Goal: Communication & Community: Answer question/provide support

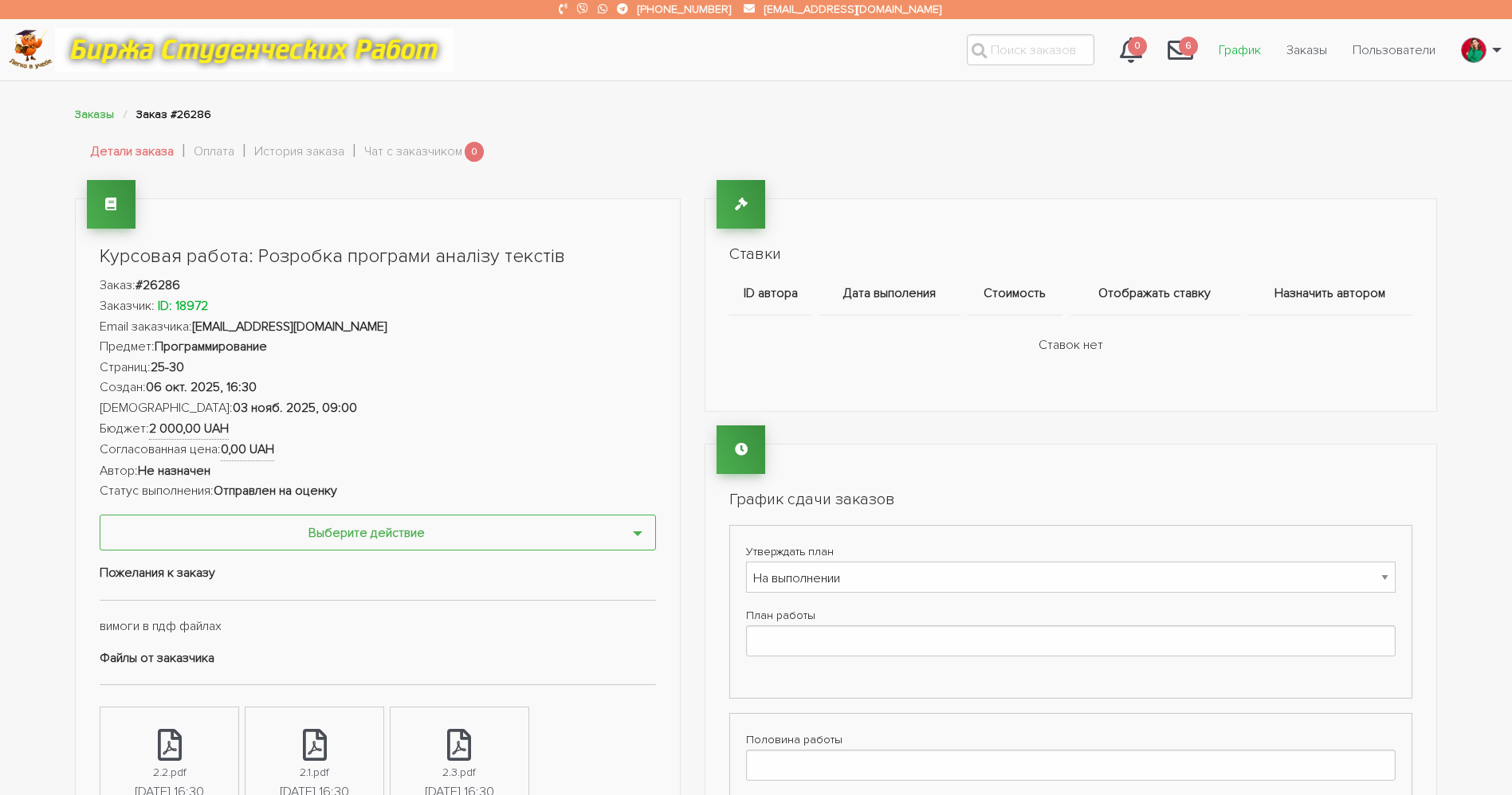
click at [1038, 50] on link "График" at bounding box center [1240, 50] width 68 height 30
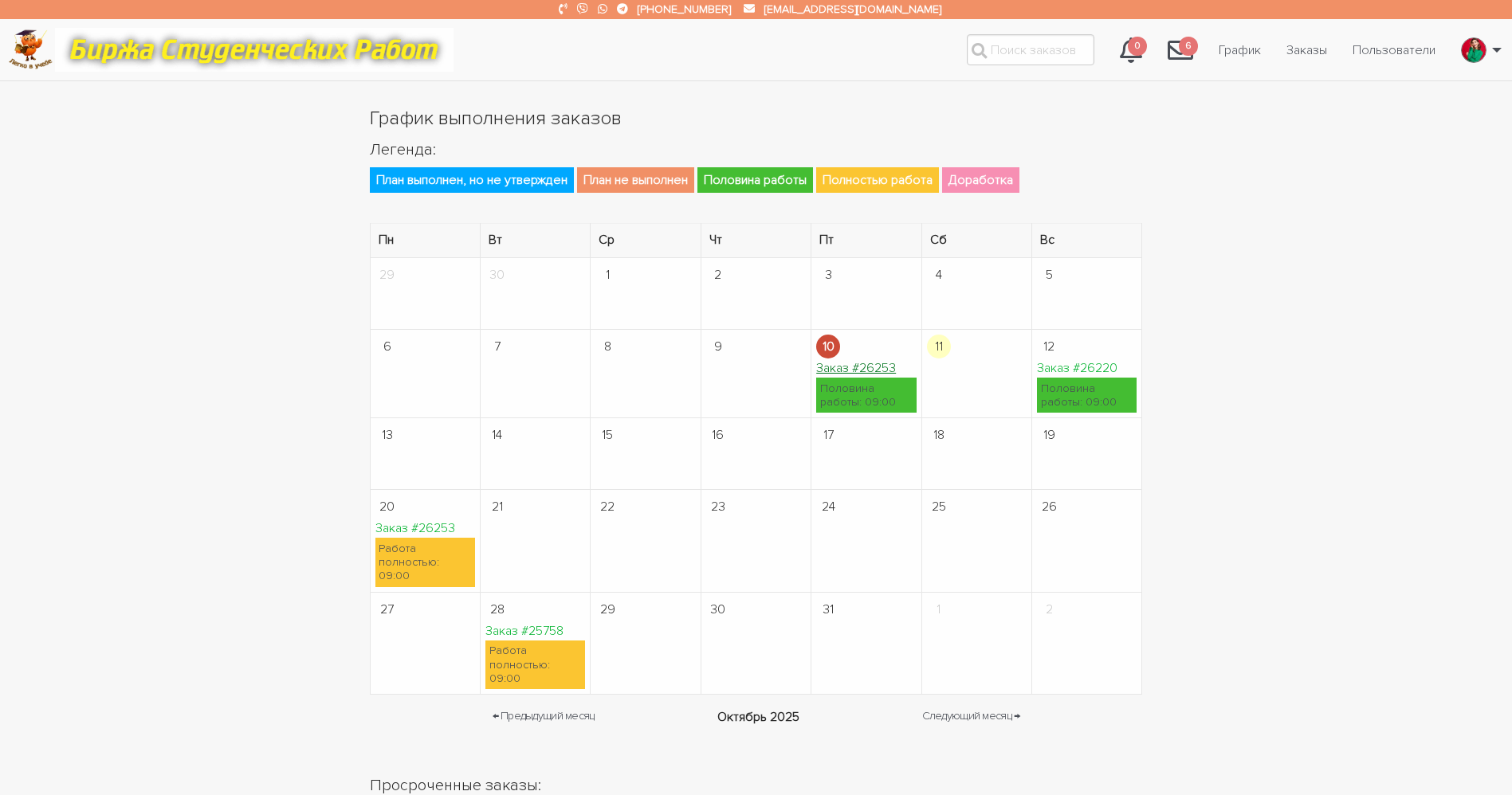
click at [887, 368] on link "Заказ #26253" at bounding box center [856, 368] width 80 height 16
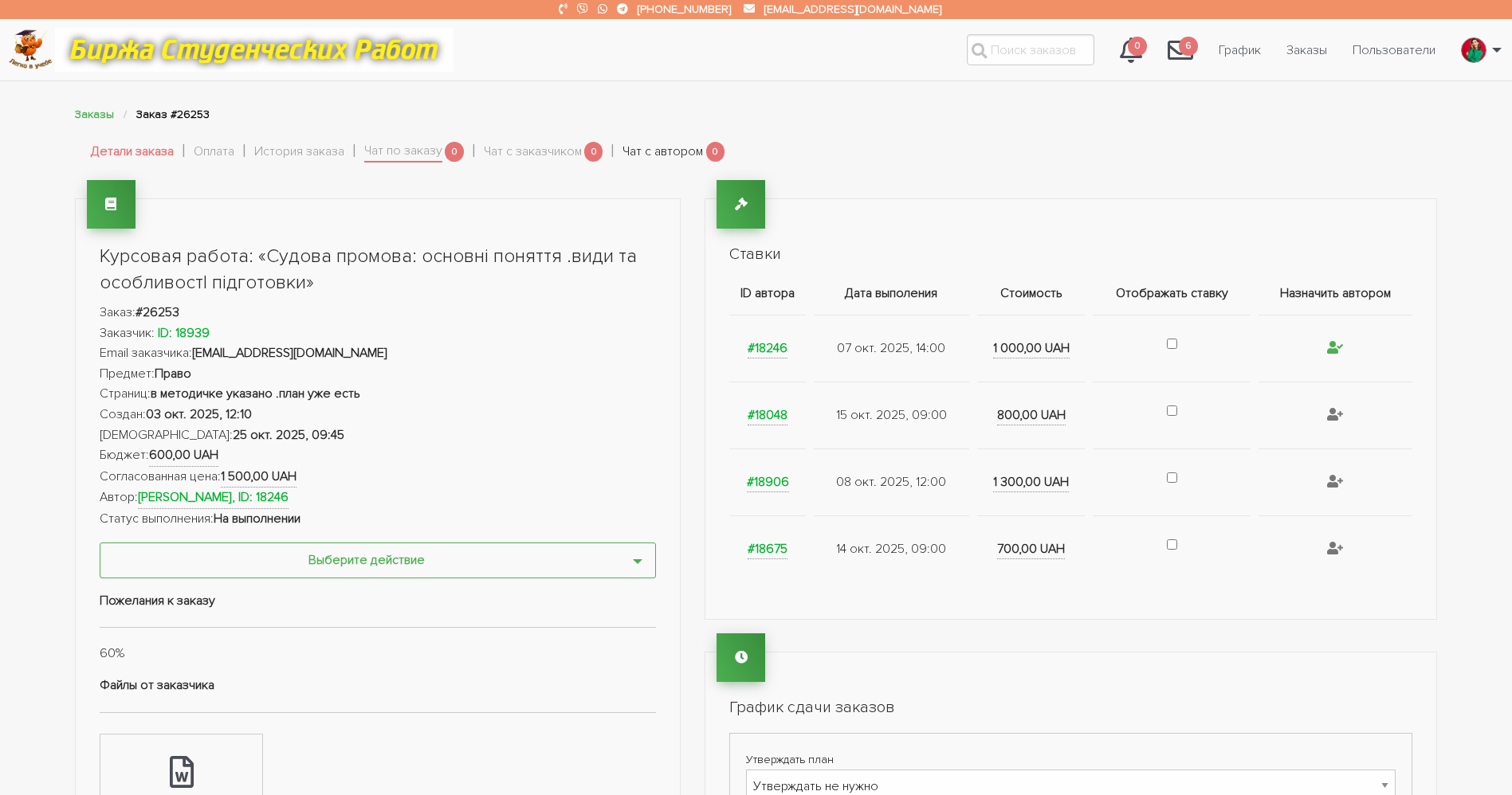
click at [688, 152] on link "Чат с автором" at bounding box center [662, 152] width 81 height 20
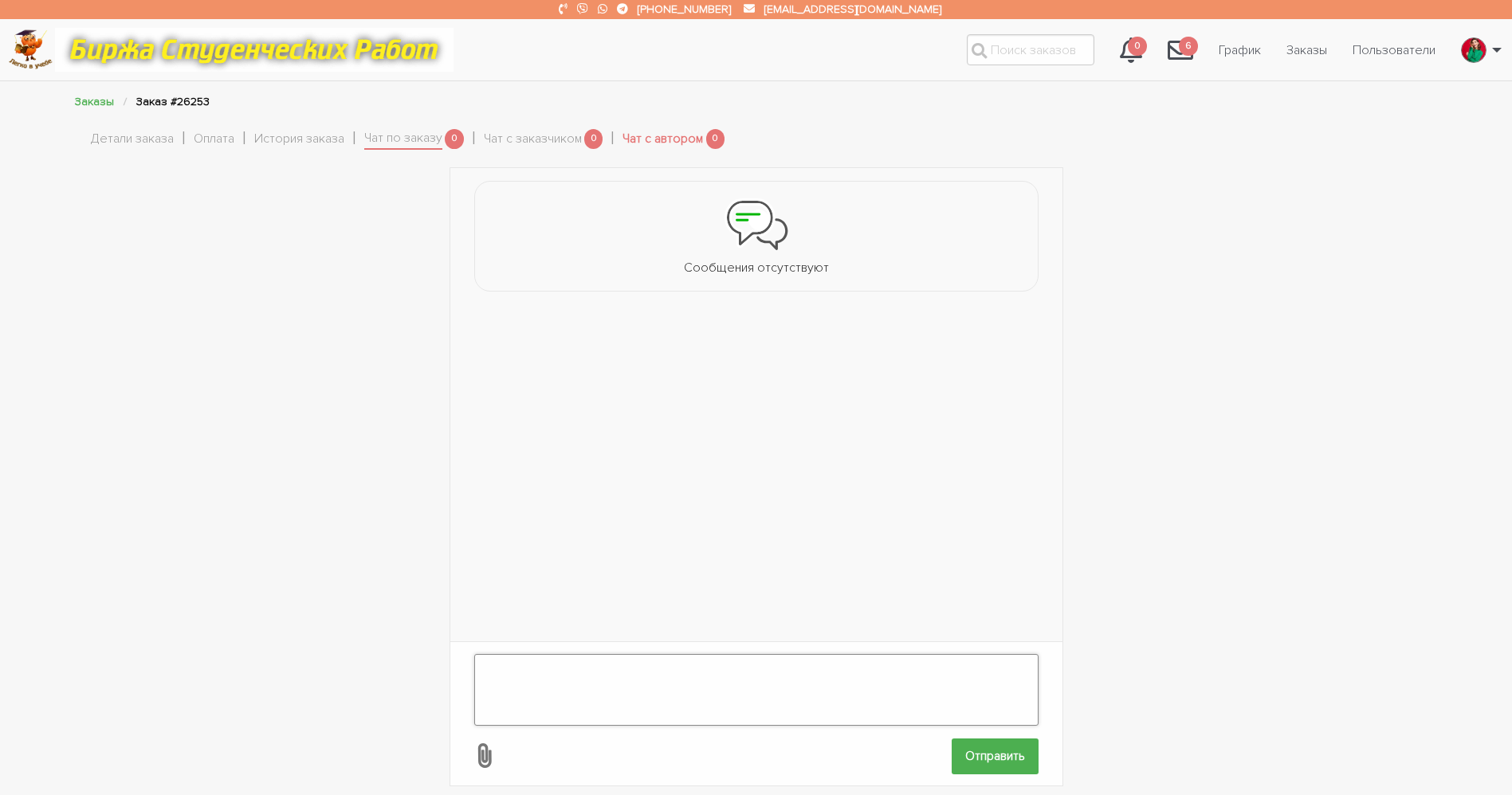
drag, startPoint x: 615, startPoint y: 685, endPoint x: 626, endPoint y: 687, distance: 11.2
click at [625, 687] on textarea at bounding box center [756, 690] width 565 height 72
click at [770, 663] on textarea "Вітаю, по графіку у Вас вчора мала" at bounding box center [756, 690] width 565 height 72
click at [785, 654] on textarea "Вітаю, по графіку у Вас вчора мала" at bounding box center [756, 690] width 565 height 72
type textarea "Вітаю, по графіку у Вас вчора мала бути половина роботи, коли її чекати?"
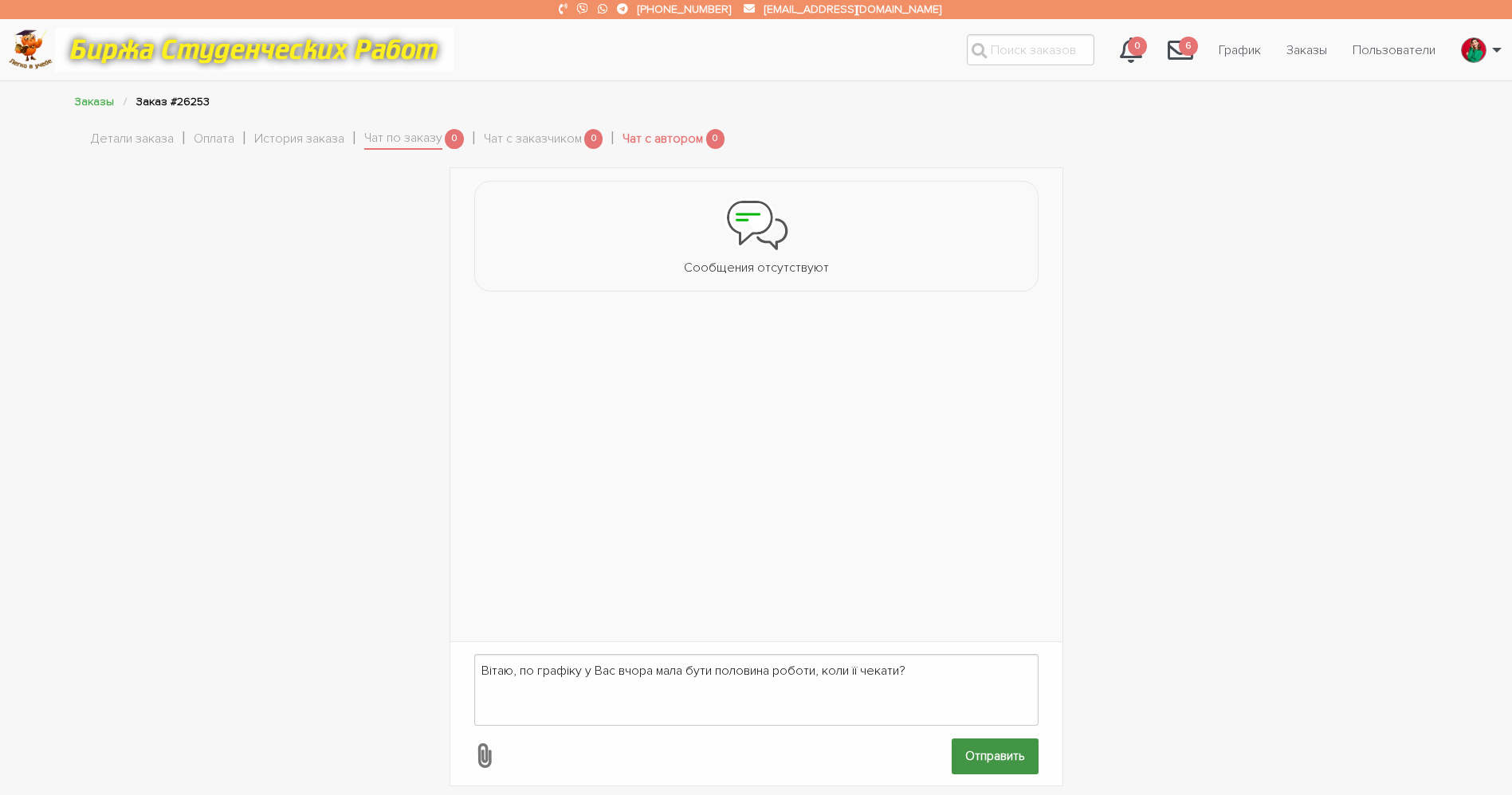
click at [991, 739] on input "Отправить" at bounding box center [994, 756] width 87 height 36
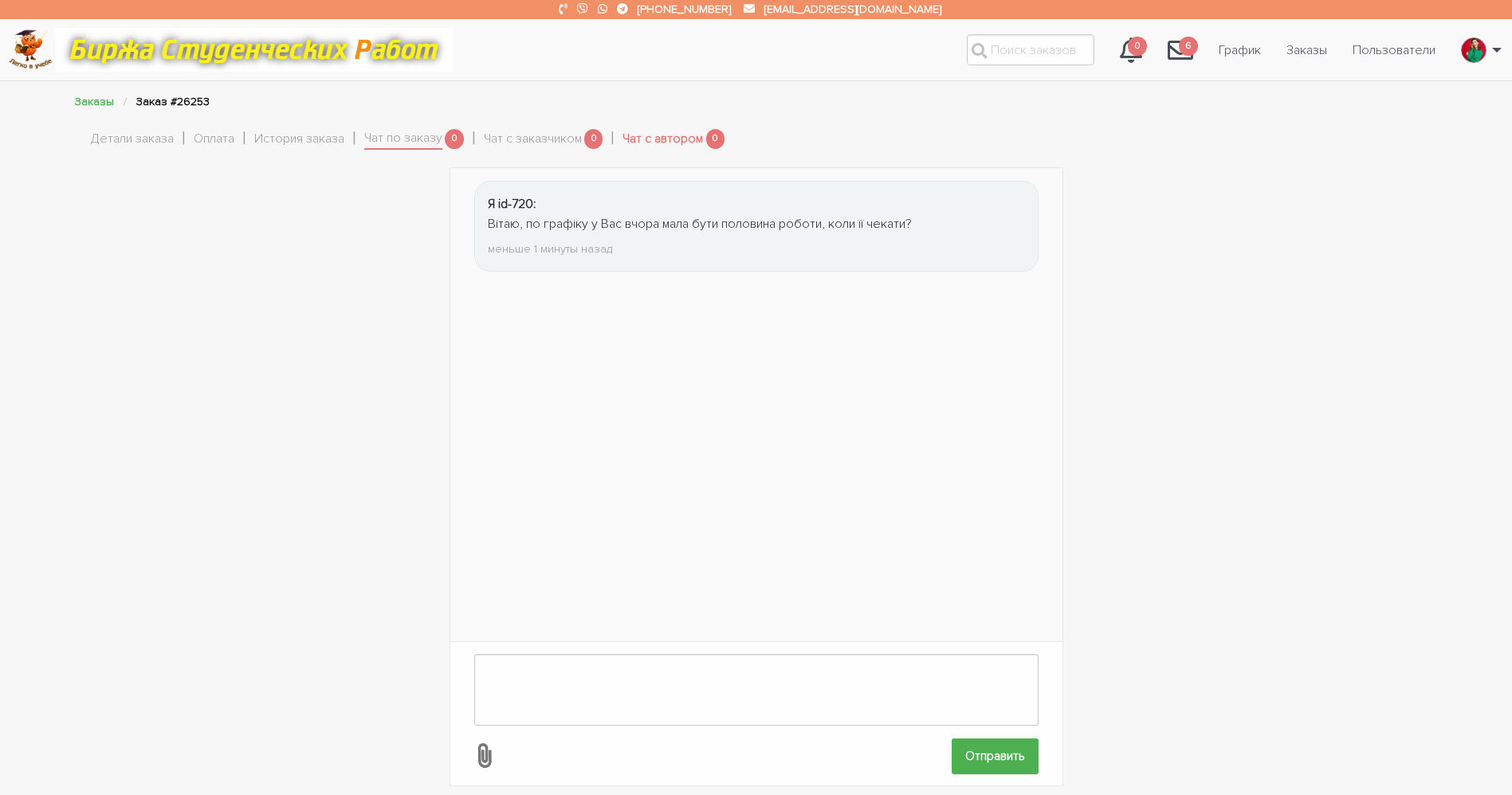
click at [161, 126] on li "Детали заказа" at bounding box center [142, 138] width 103 height 30
click at [156, 148] on li "Детали заказа" at bounding box center [142, 138] width 103 height 30
click at [156, 147] on link "Детали заказа" at bounding box center [131, 139] width 83 height 20
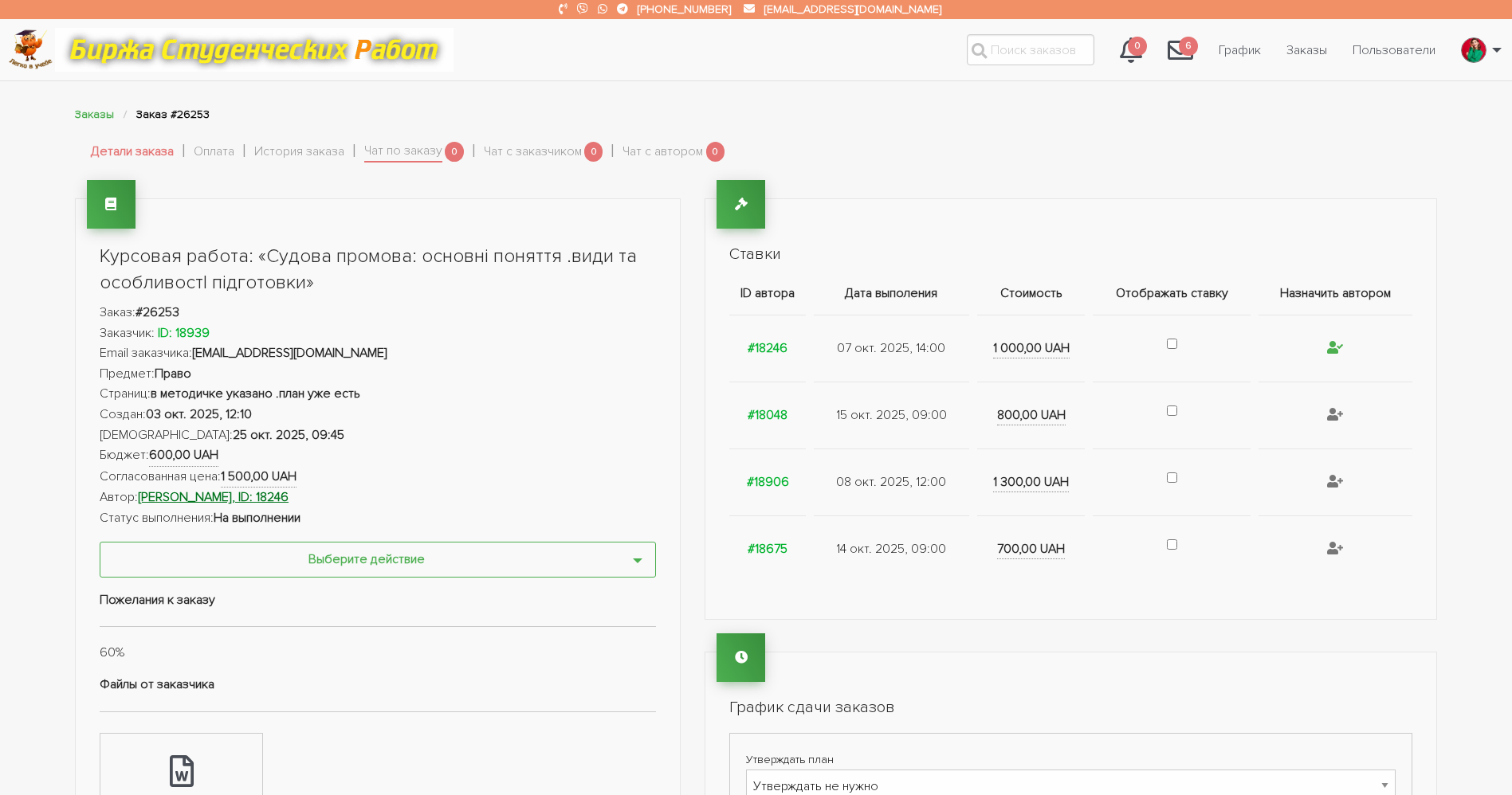
click at [255, 501] on strong "Анастасія Пухальська, ID: 18246" at bounding box center [213, 497] width 151 height 16
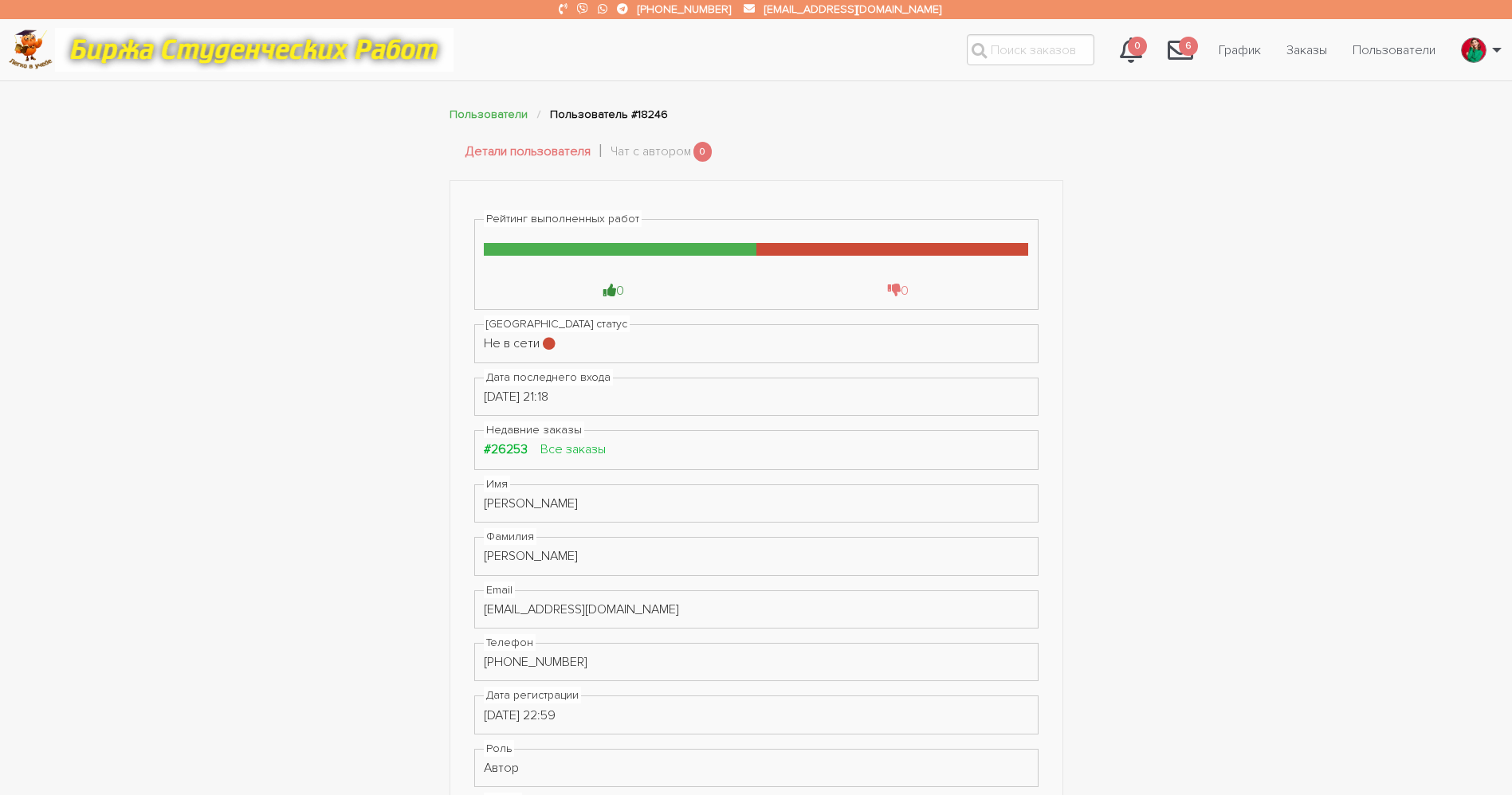
drag, startPoint x: 622, startPoint y: 654, endPoint x: 397, endPoint y: 640, distance: 225.4
click at [397, 640] on div "Рейтинг выполненных работ 0 0 Онлайн статус Не в сети Дата последнего входа 08.…" at bounding box center [756, 699] width 956 height 1038
copy div "[PHONE_NUMBER]"
click at [0, 422] on div "Рейтинг выполненных работ 0 0 Онлайн статус Не в сети Дата последнего входа 08.…" at bounding box center [756, 699] width 1512 height 1038
